Goal: Task Accomplishment & Management: Manage account settings

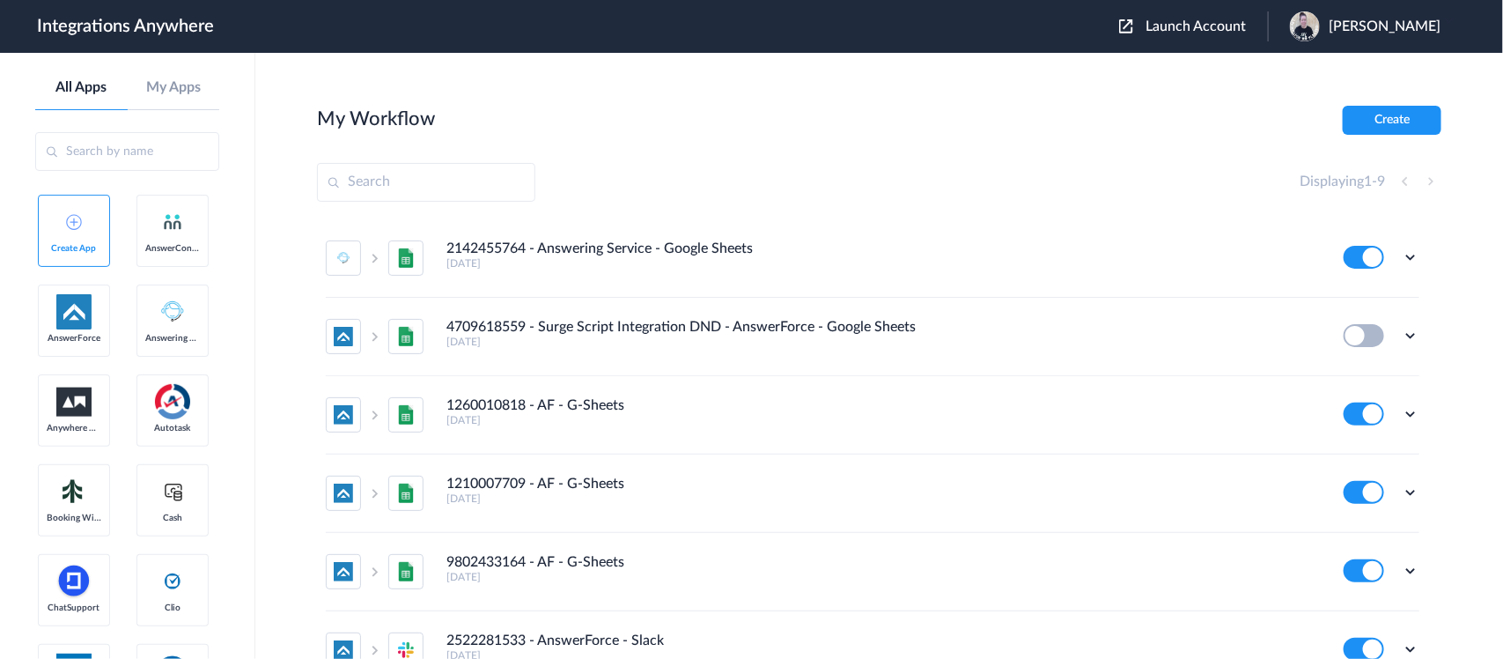
click at [1199, 26] on span "Launch Account" at bounding box center [1195, 26] width 100 height 14
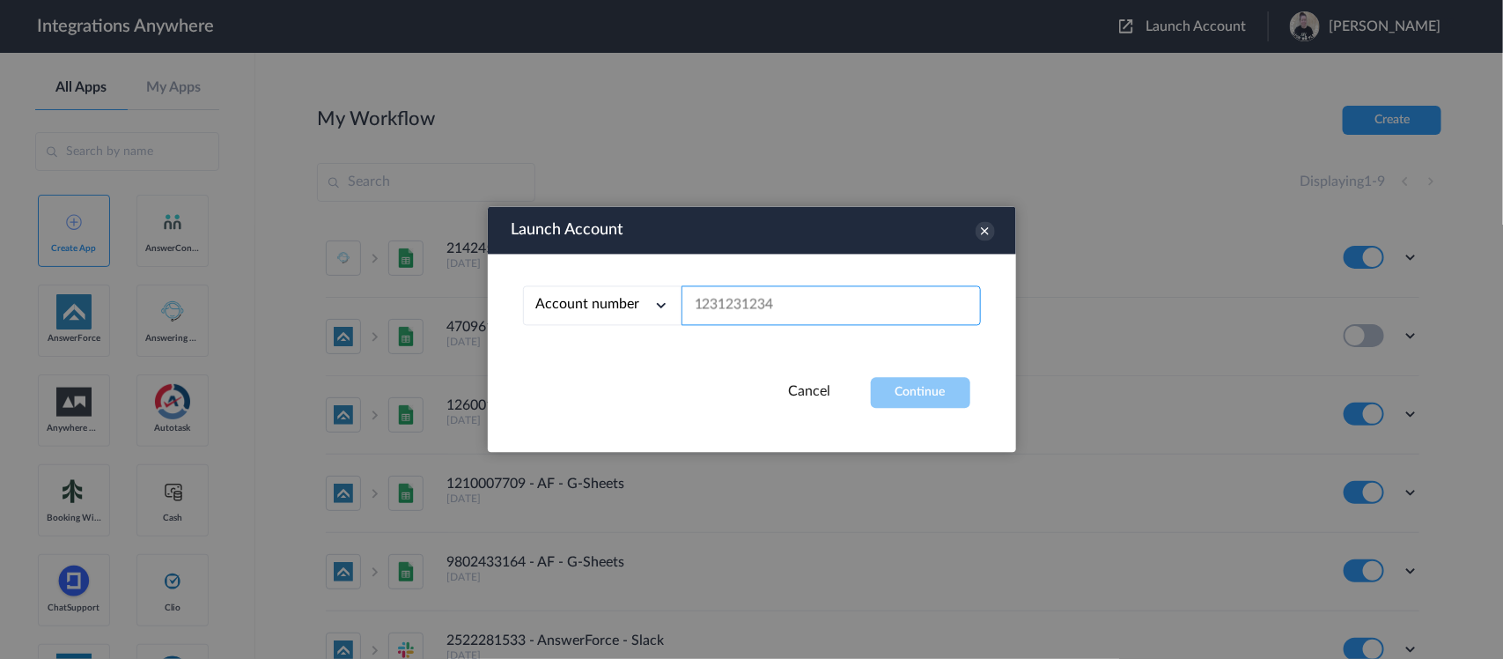
click at [786, 299] on input "text" at bounding box center [830, 306] width 299 height 40
paste input "8662556739"
type input "8662556739"
click at [913, 401] on button "Continue" at bounding box center [920, 393] width 99 height 31
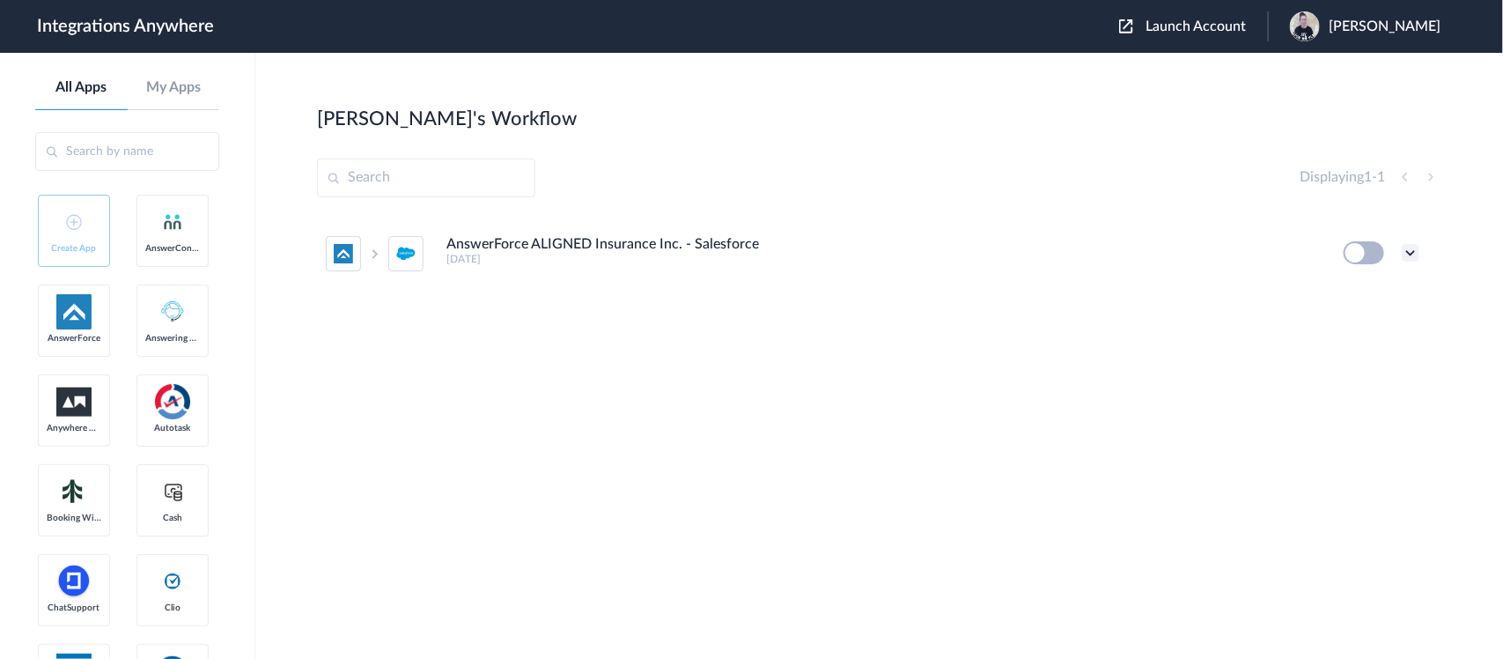
click at [1202, 252] on icon at bounding box center [1411, 253] width 18 height 18
click at [1202, 355] on span "Delete" at bounding box center [1355, 358] width 35 height 12
click at [1202, 363] on span "Are you sure?" at bounding box center [1349, 365] width 63 height 27
click at [1202, 32] on span "[PERSON_NAME]" at bounding box center [1384, 26] width 112 height 17
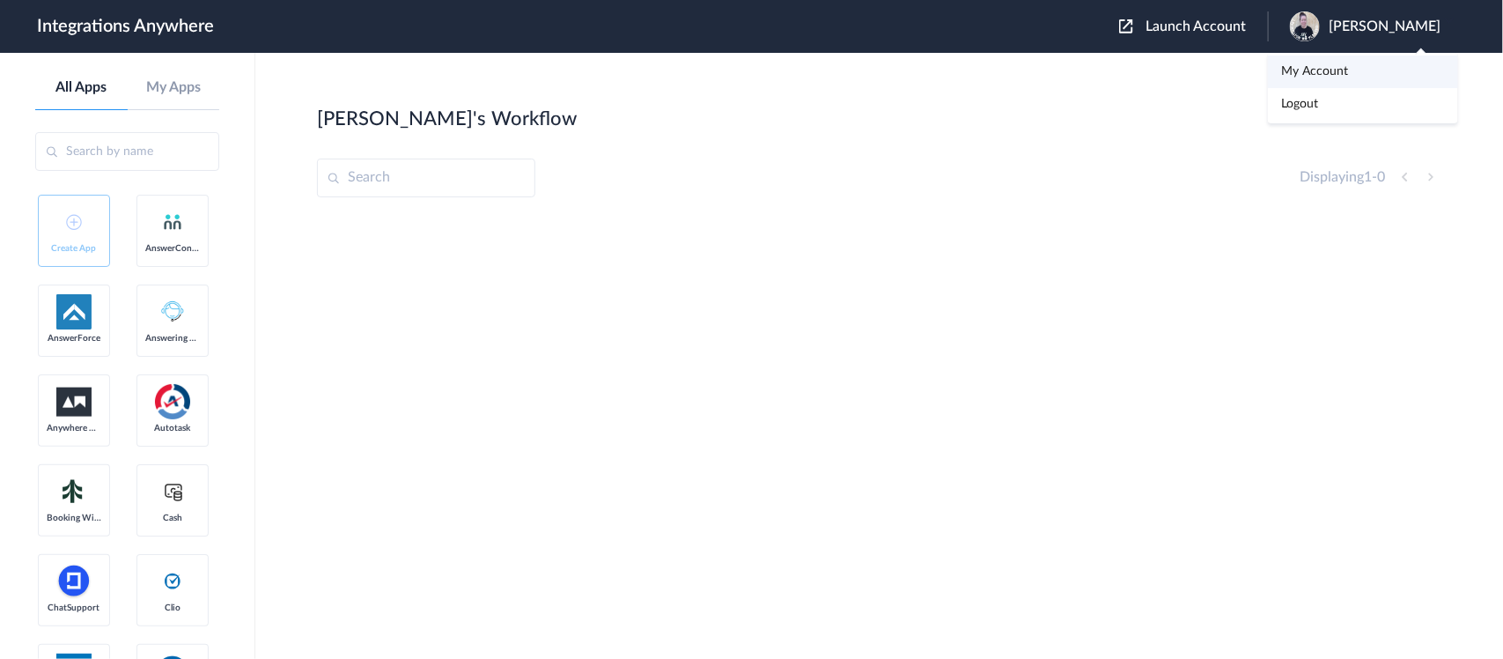
click at [1202, 65] on link "My Account" at bounding box center [1314, 71] width 67 height 12
